Goal: Task Accomplishment & Management: Use online tool/utility

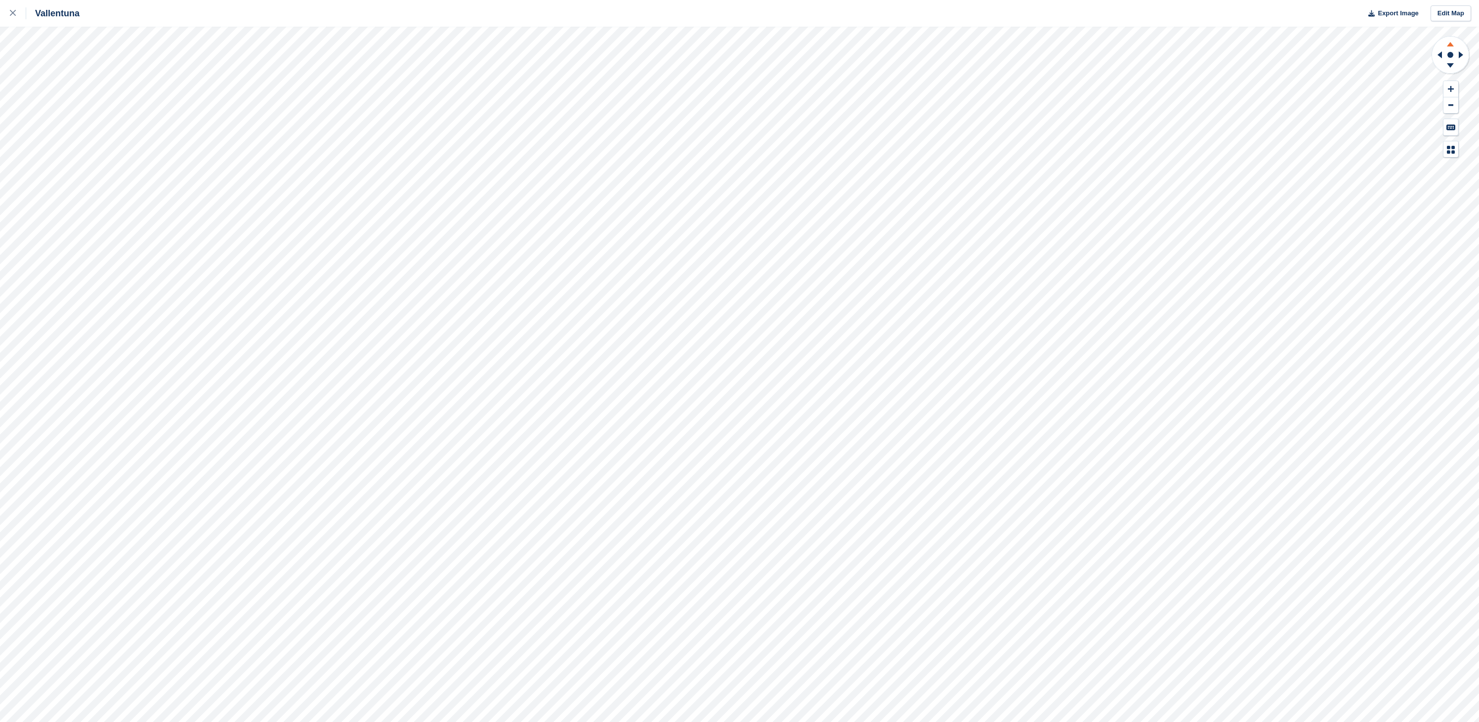
click at [1450, 43] on icon at bounding box center [1450, 44] width 7 height 4
click at [1453, 66] on icon at bounding box center [1451, 67] width 26 height 12
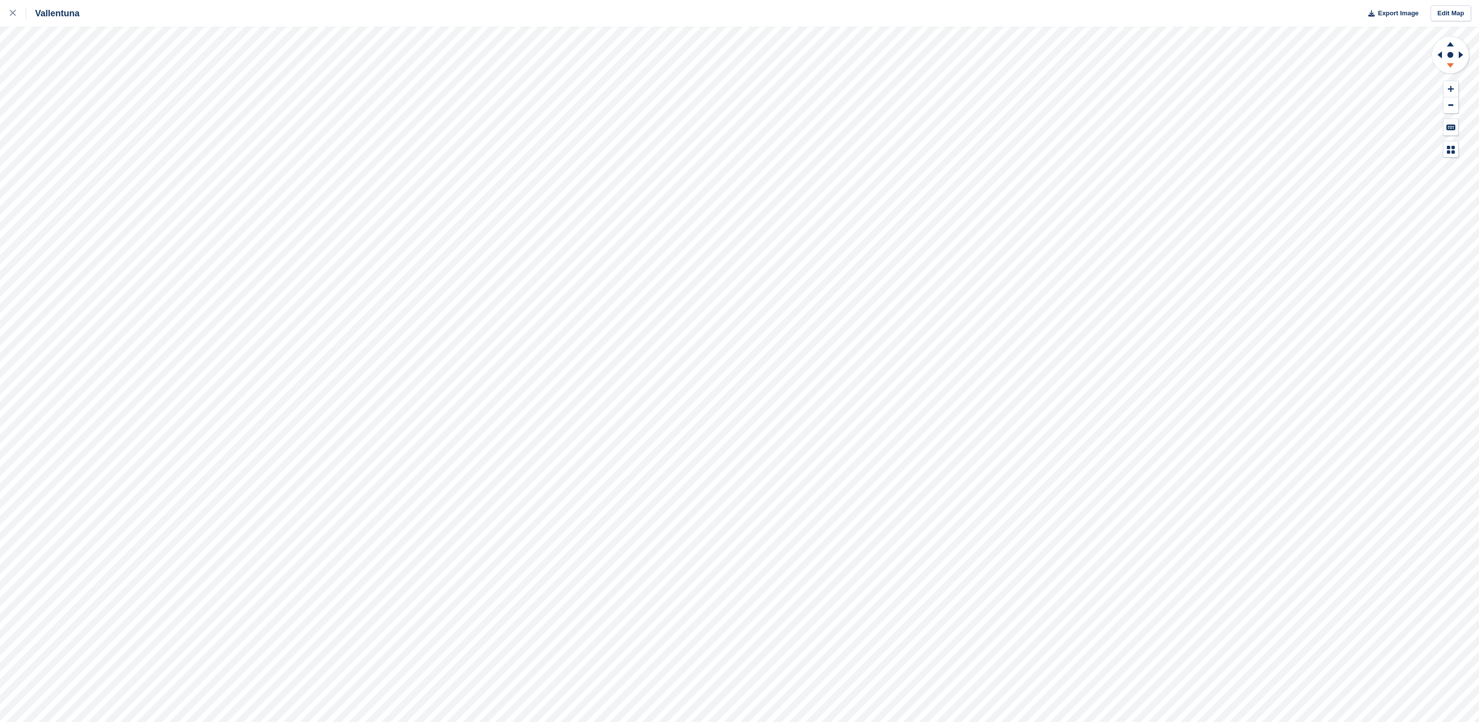
click at [1453, 66] on icon at bounding box center [1451, 67] width 26 height 12
click at [1450, 45] on icon at bounding box center [1450, 44] width 7 height 4
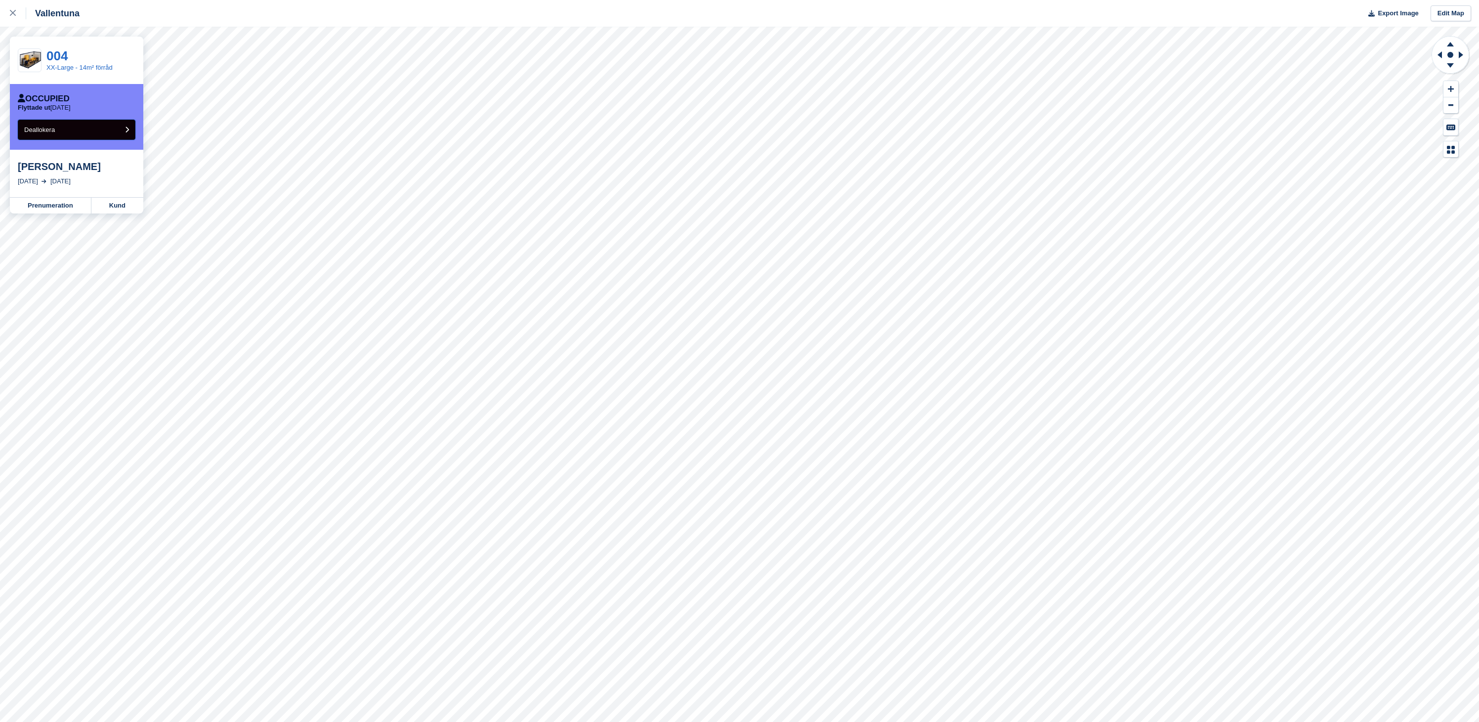
click at [108, 124] on button "Deallokera" at bounding box center [77, 130] width 118 height 20
